Goal: Find specific page/section: Find specific page/section

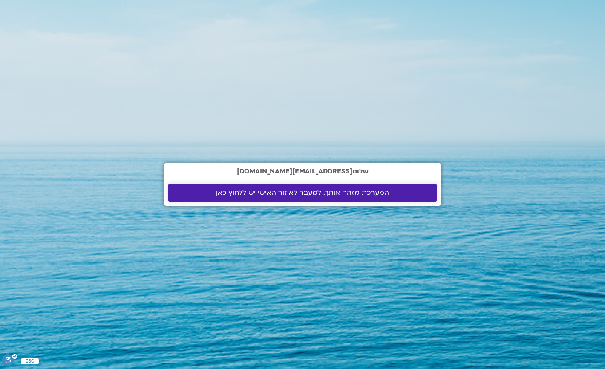
click at [278, 193] on span "המערכת מזהה אותך. למעבר לאיזור האישי יש ללחוץ כאן" at bounding box center [302, 193] width 173 height 8
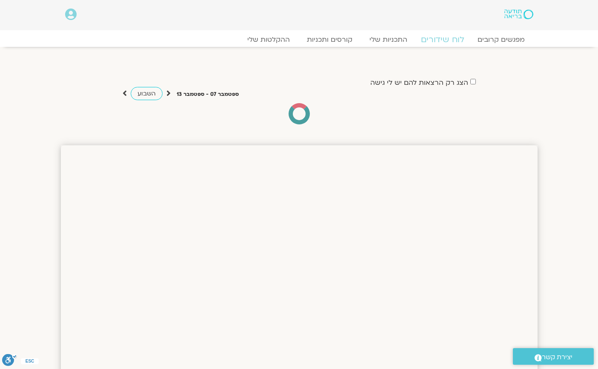
click at [432, 36] on link "לוח שידורים" at bounding box center [442, 39] width 64 height 10
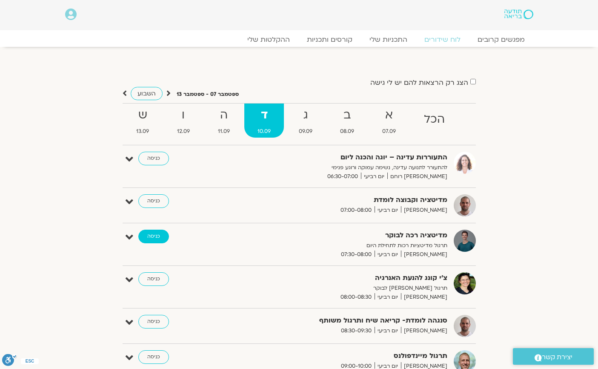
click at [149, 236] on link "כניסה" at bounding box center [153, 236] width 31 height 14
